Goal: Task Accomplishment & Management: Use online tool/utility

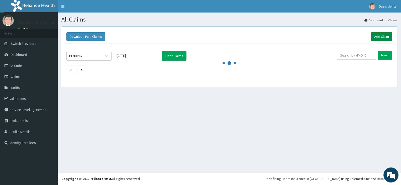
click at [377, 35] on link "Add Claim" at bounding box center [381, 36] width 21 height 9
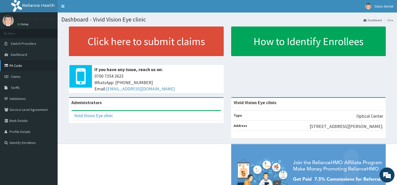
click at [20, 65] on link "PA Code" at bounding box center [29, 65] width 58 height 11
